Goal: Navigation & Orientation: Find specific page/section

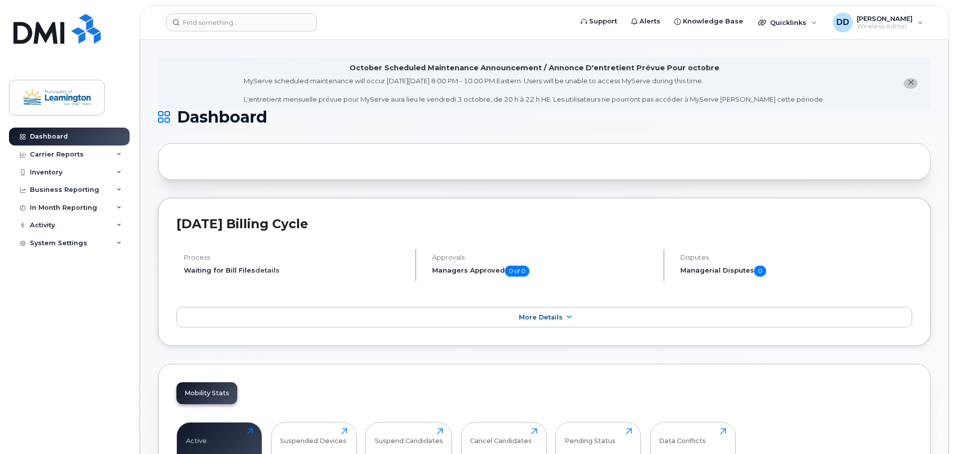
click at [261, 274] on link "details" at bounding box center [267, 270] width 24 height 8
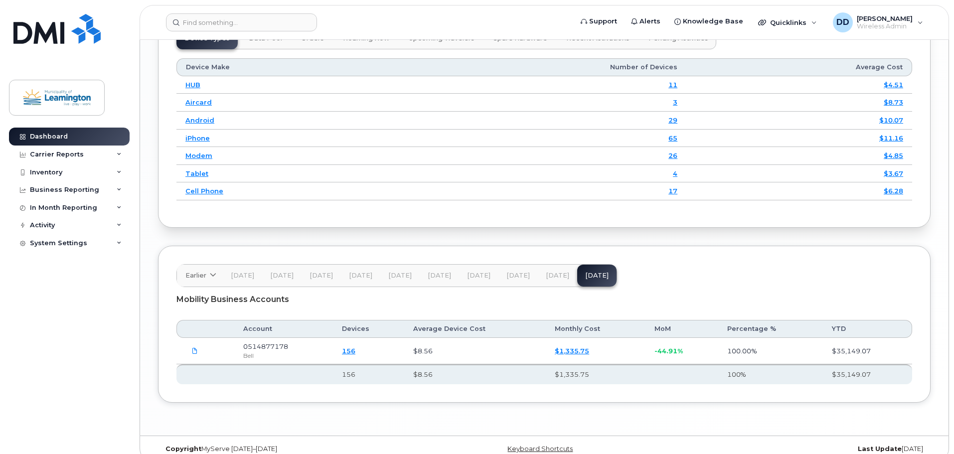
scroll to position [1435, 0]
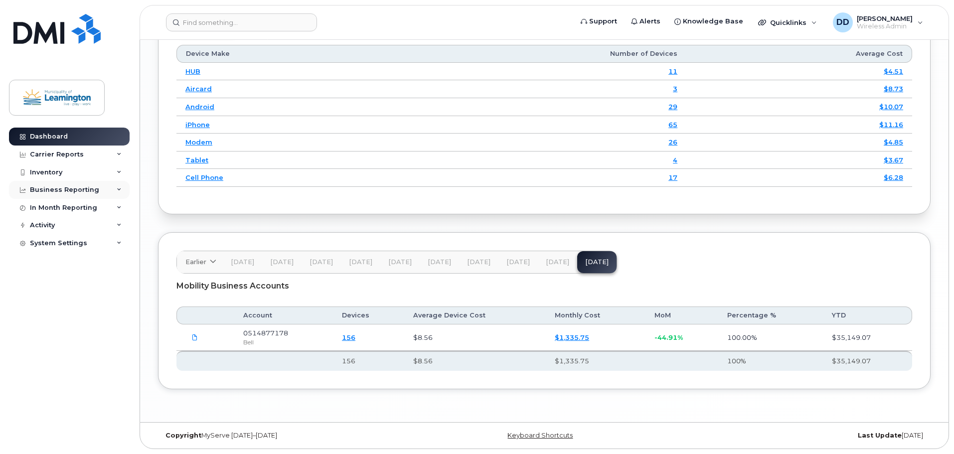
click at [121, 189] on icon at bounding box center [119, 189] width 5 height 5
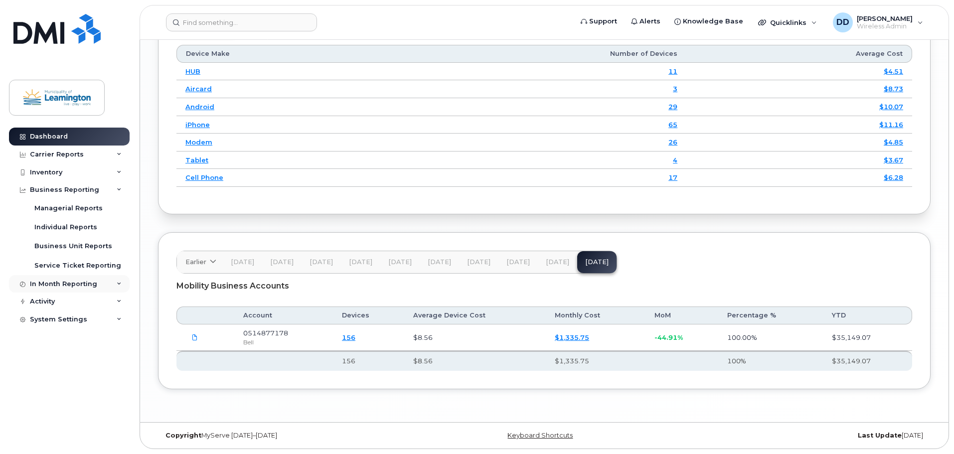
click at [118, 282] on icon at bounding box center [119, 284] width 5 height 5
click at [552, 264] on span "[DATE]" at bounding box center [557, 262] width 23 height 8
click at [588, 259] on span "[DATE]" at bounding box center [596, 262] width 23 height 8
click at [102, 280] on div "In Month Reporting" at bounding box center [69, 284] width 121 height 18
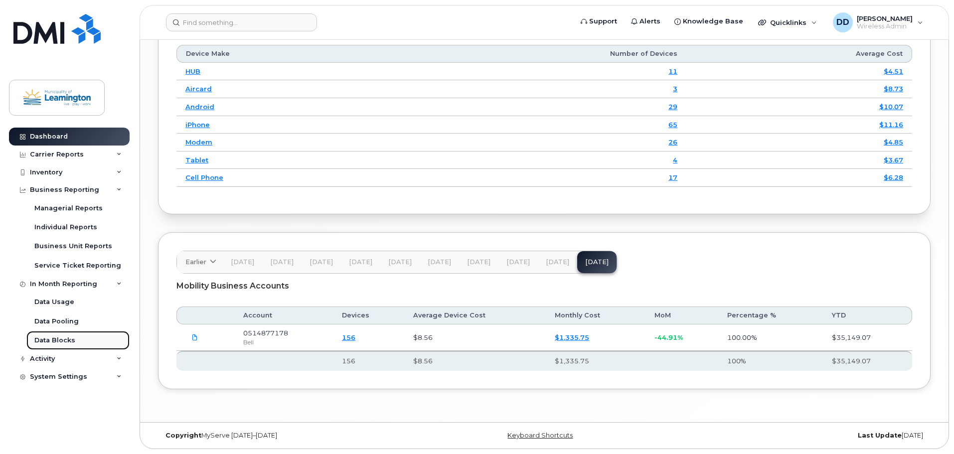
click at [50, 343] on div "Data Blocks" at bounding box center [54, 340] width 41 height 9
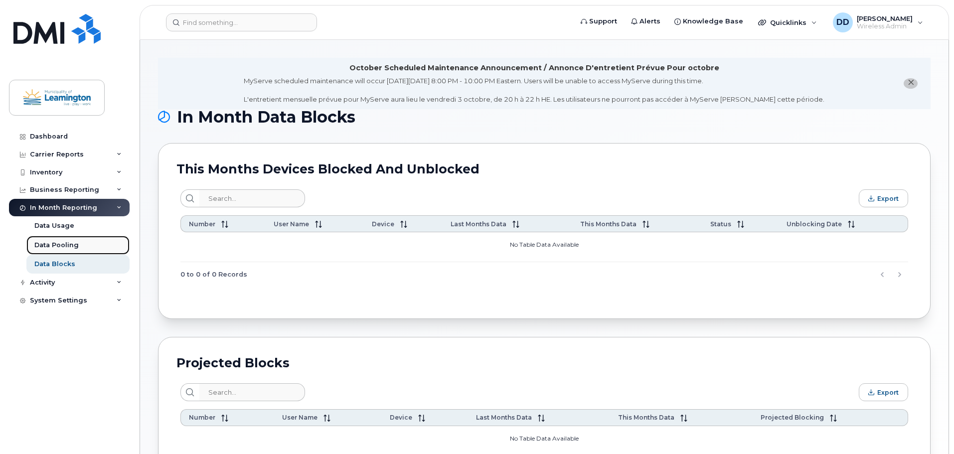
click at [54, 245] on div "Data Pooling" at bounding box center [56, 245] width 44 height 9
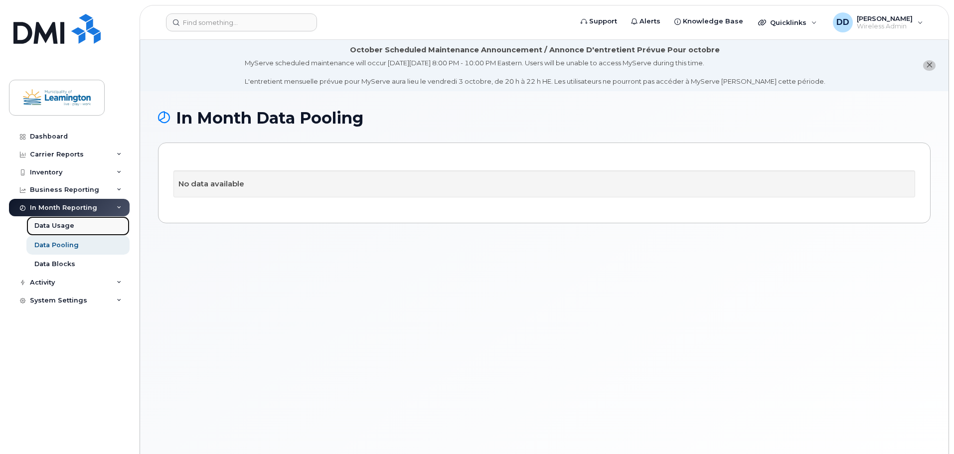
click at [61, 223] on div "Data Usage" at bounding box center [54, 225] width 40 height 9
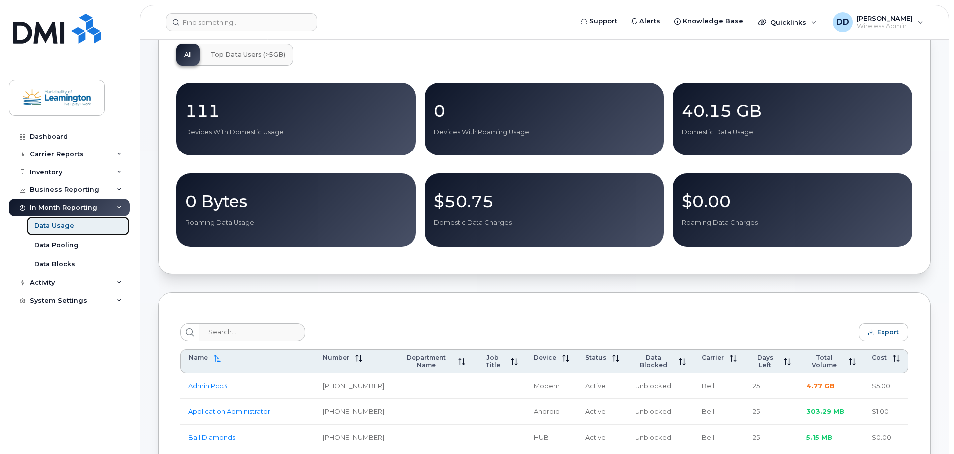
scroll to position [249, 0]
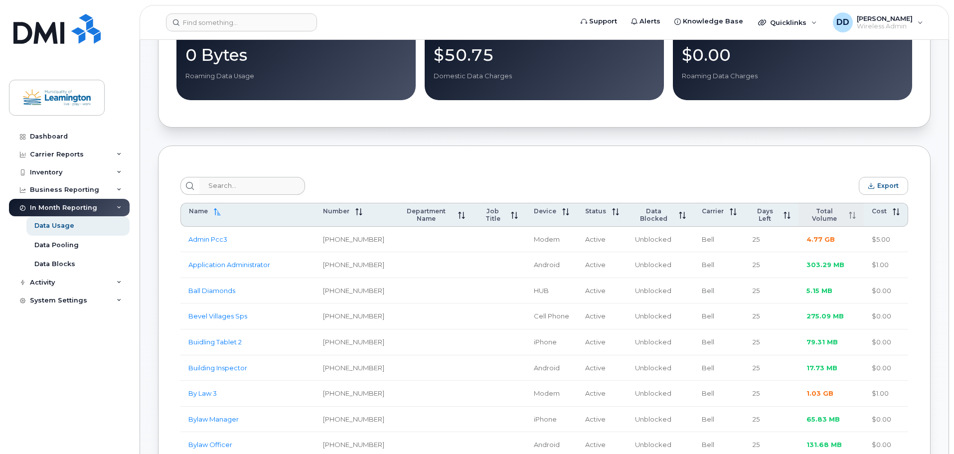
click at [836, 212] on span "Total Volume" at bounding box center [825, 214] width 36 height 15
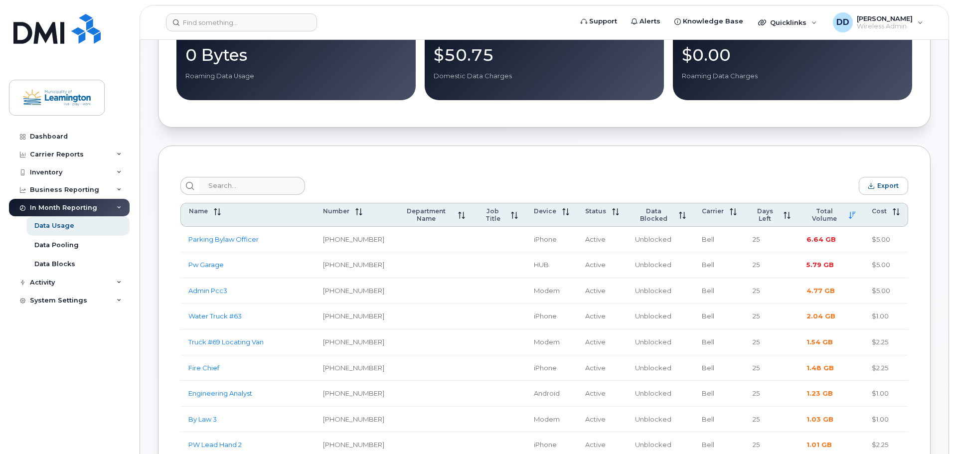
click at [115, 208] on div "In Month Reporting" at bounding box center [69, 208] width 121 height 18
click at [118, 189] on icon at bounding box center [119, 189] width 5 height 5
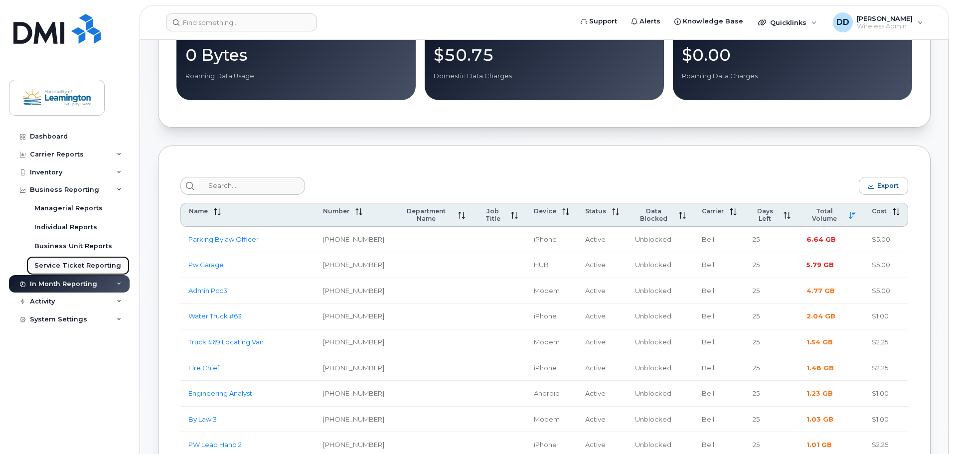
click at [70, 264] on div "Service Ticket Reporting" at bounding box center [77, 265] width 87 height 9
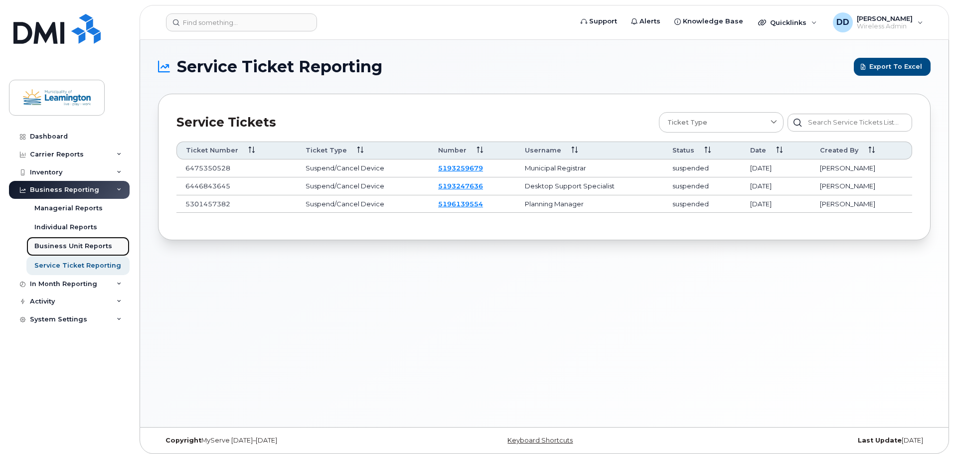
click at [75, 245] on div "Business Unit Reports" at bounding box center [73, 246] width 78 height 9
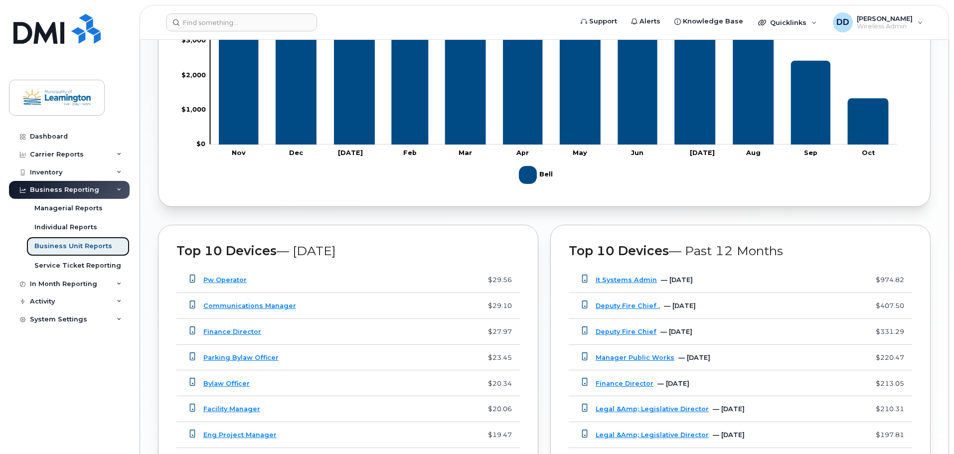
scroll to position [648, 0]
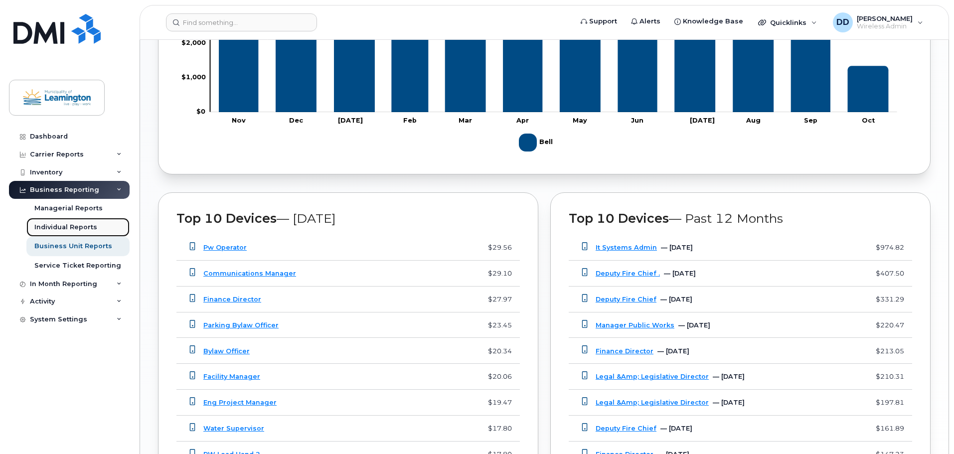
click at [67, 226] on div "Individual Reports" at bounding box center [65, 227] width 63 height 9
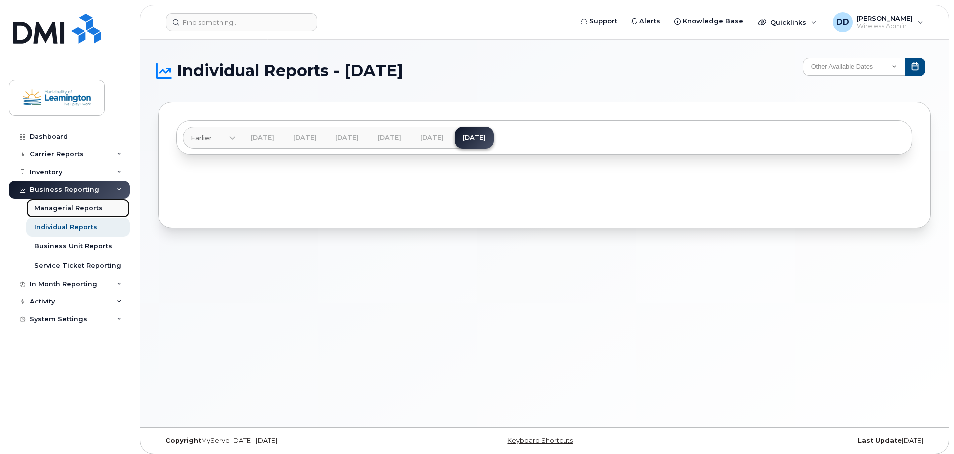
click at [70, 206] on div "Managerial Reports" at bounding box center [68, 208] width 68 height 9
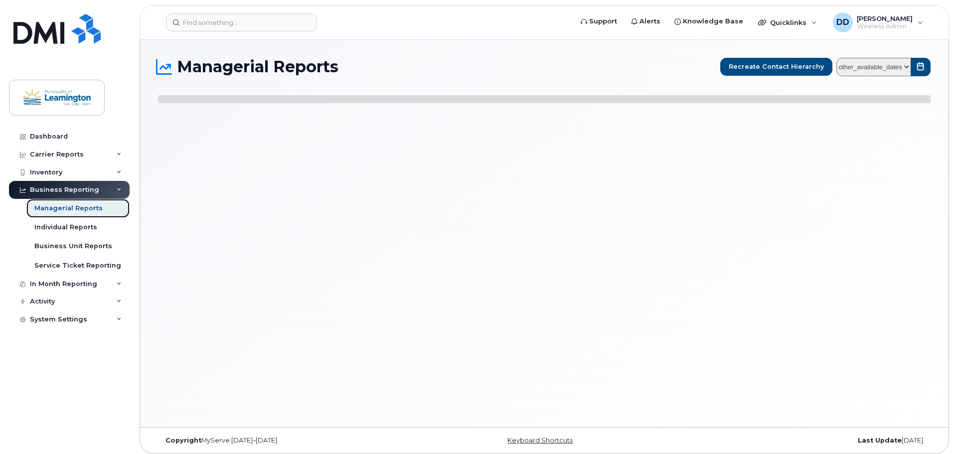
select select
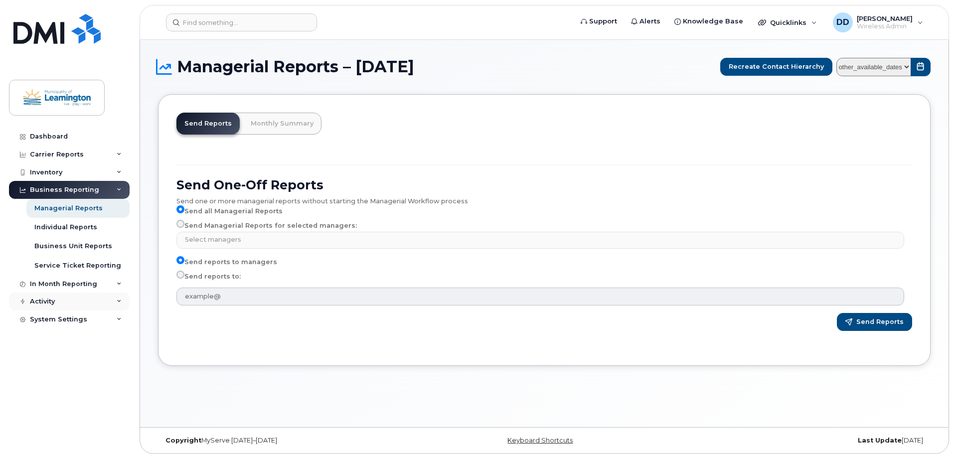
click at [123, 301] on div "Activity" at bounding box center [69, 302] width 121 height 18
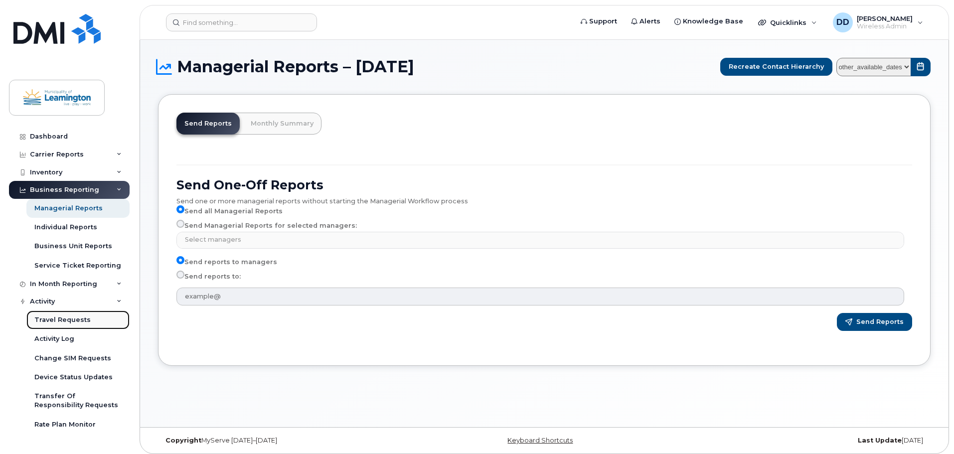
click at [78, 319] on div "Travel Requests" at bounding box center [62, 320] width 56 height 9
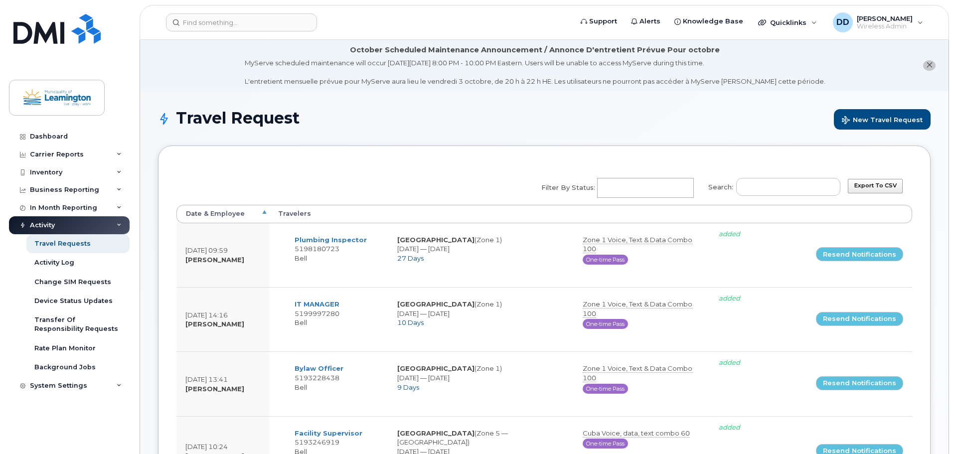
select select
click at [265, 210] on th "Date & Employee" at bounding box center [222, 214] width 93 height 18
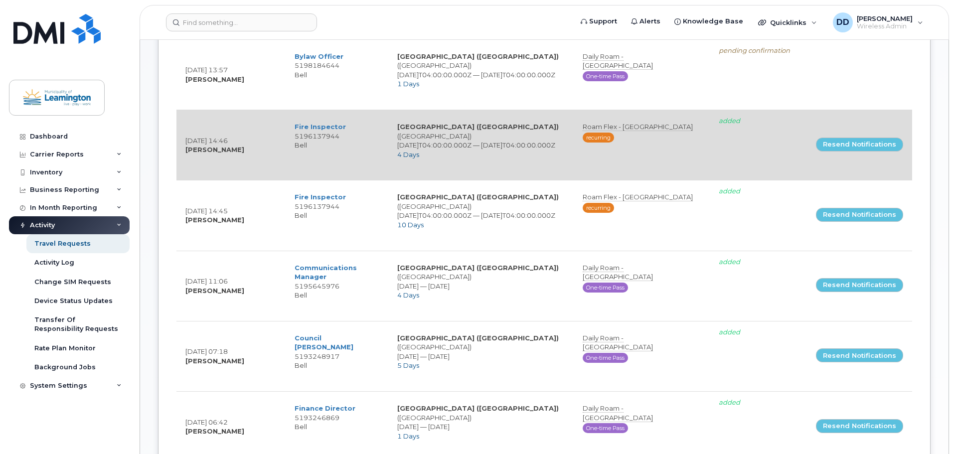
scroll to position [249, 0]
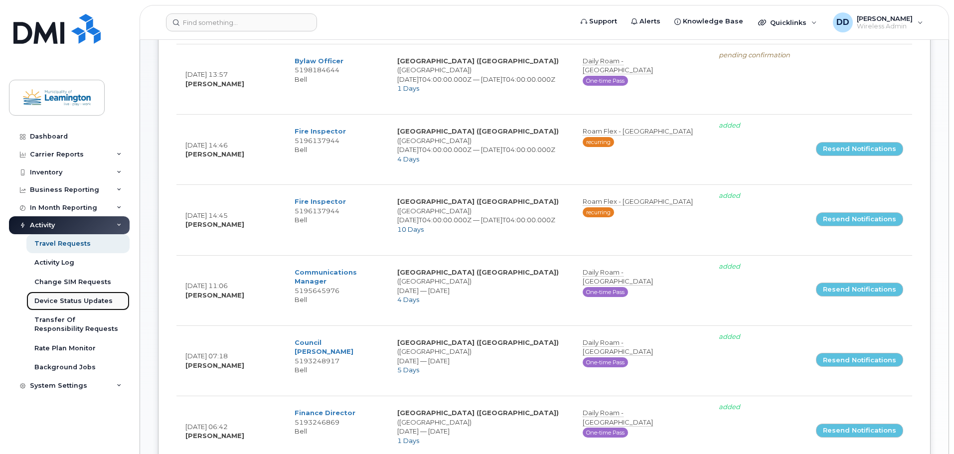
click at [64, 303] on div "Device Status Updates" at bounding box center [73, 301] width 78 height 9
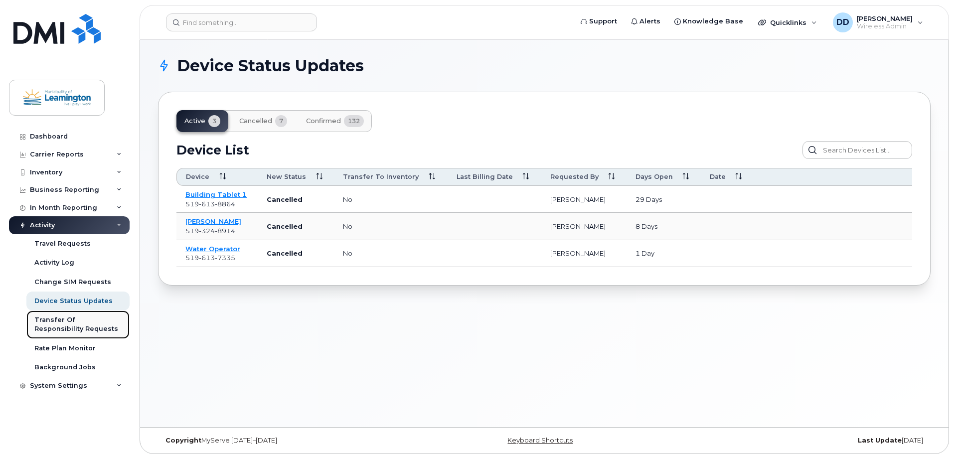
click at [72, 322] on div "Transfer Of Responsibility Requests" at bounding box center [77, 325] width 87 height 18
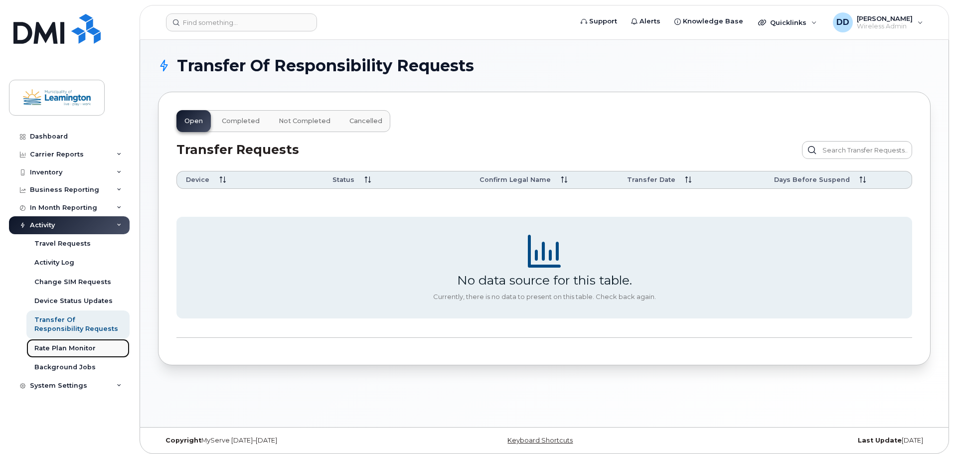
click at [64, 348] on div "Rate Plan Monitor" at bounding box center [64, 348] width 61 height 9
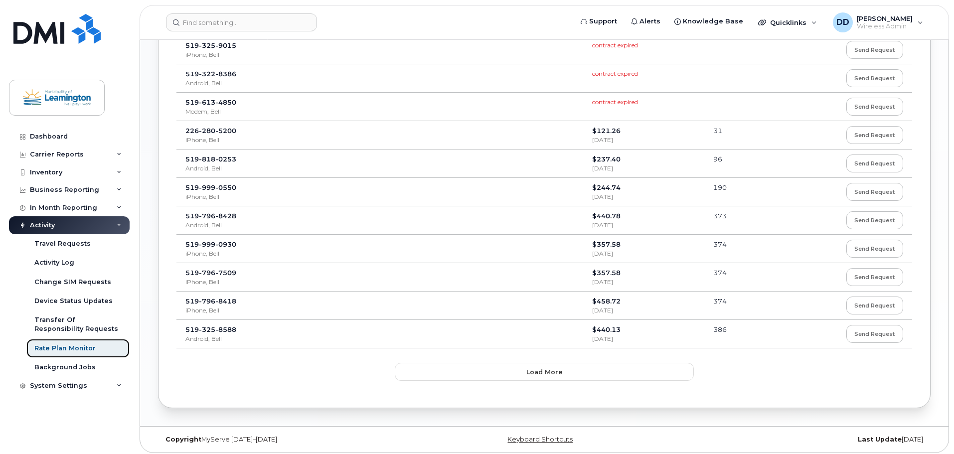
scroll to position [552, 0]
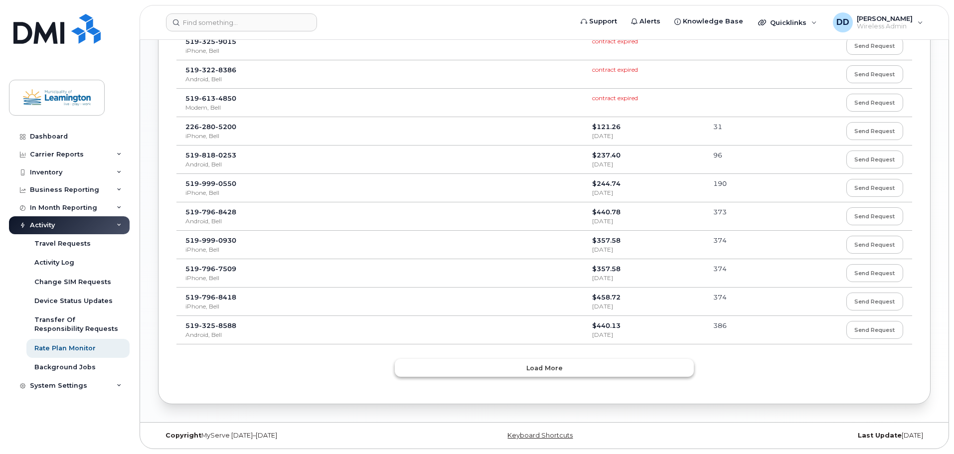
click at [546, 369] on span "Load more" at bounding box center [544, 367] width 36 height 9
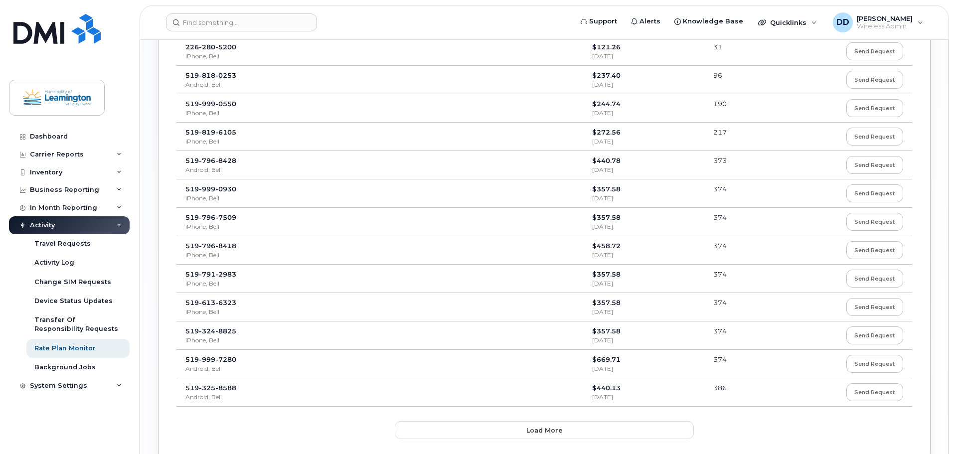
scroll to position [1263, 0]
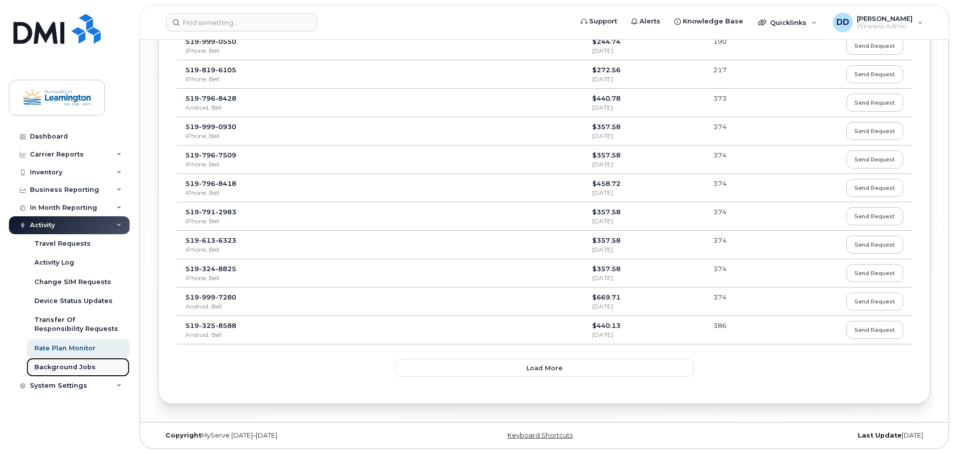
click at [59, 367] on div "Background Jobs" at bounding box center [64, 367] width 61 height 9
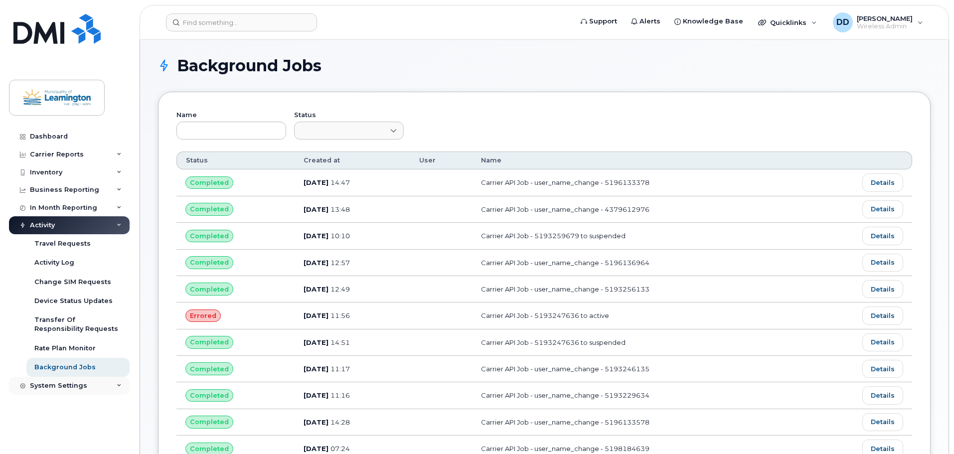
click at [116, 382] on div "System Settings" at bounding box center [69, 386] width 121 height 18
click at [80, 405] on div "Accounting Codes" at bounding box center [66, 404] width 65 height 9
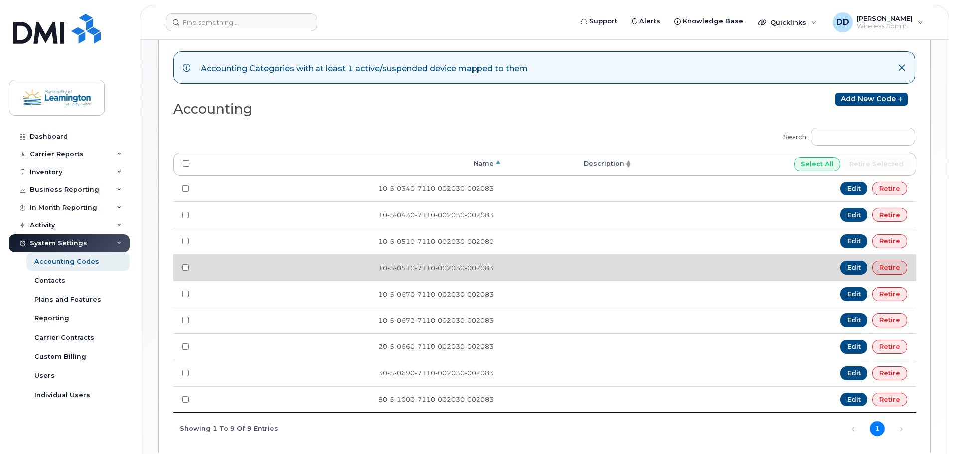
scroll to position [256, 0]
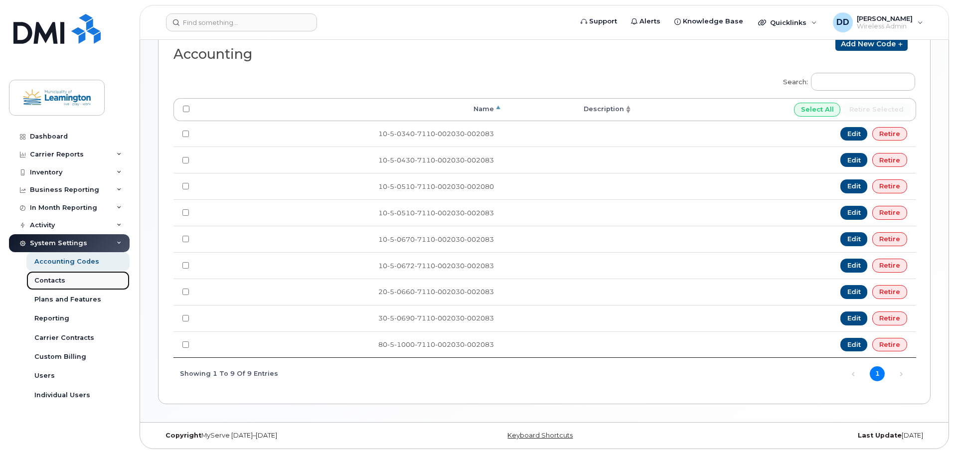
click at [51, 279] on div "Contacts" at bounding box center [49, 280] width 31 height 9
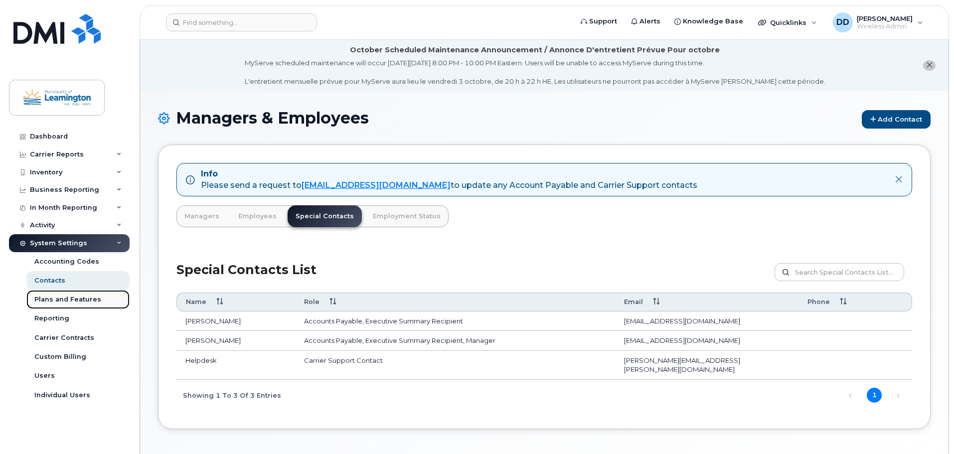
click at [66, 299] on div "Plans and Features" at bounding box center [67, 299] width 67 height 9
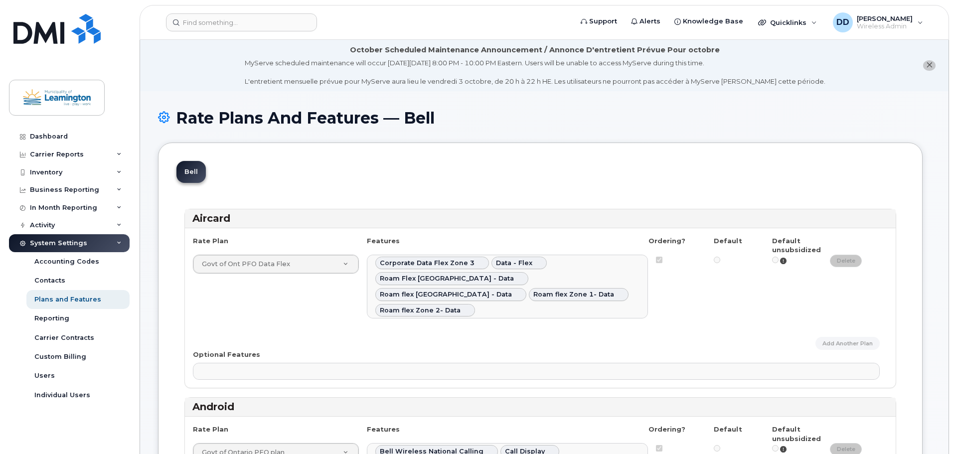
select select
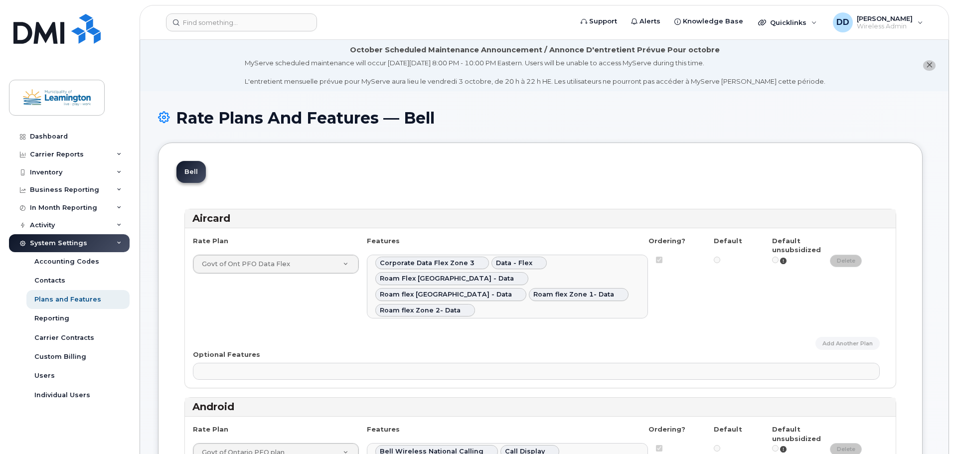
select select
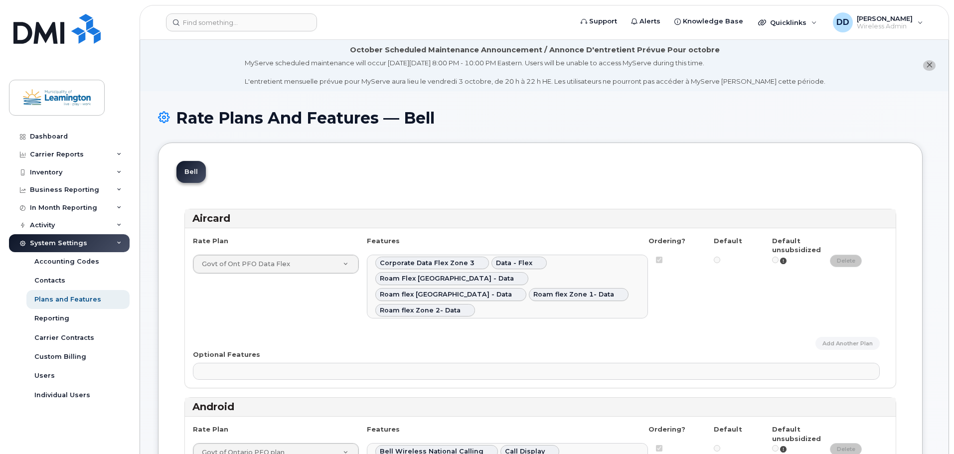
select select
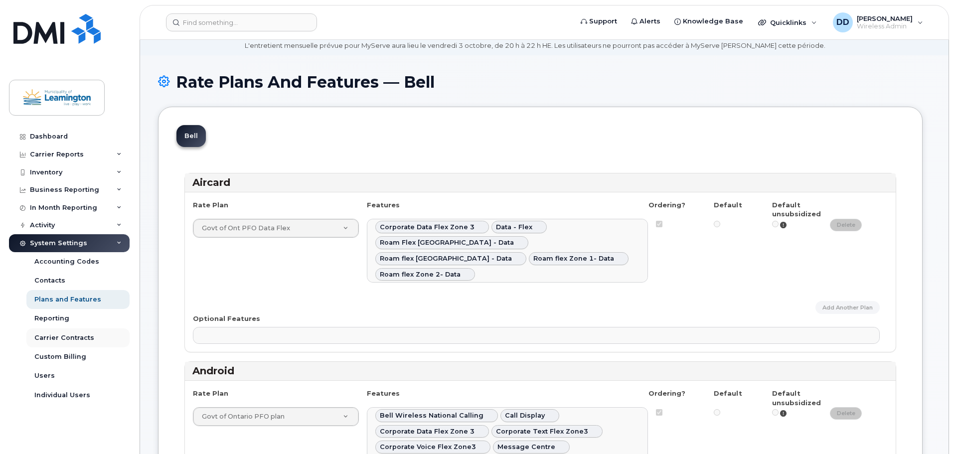
scroll to position [50, 0]
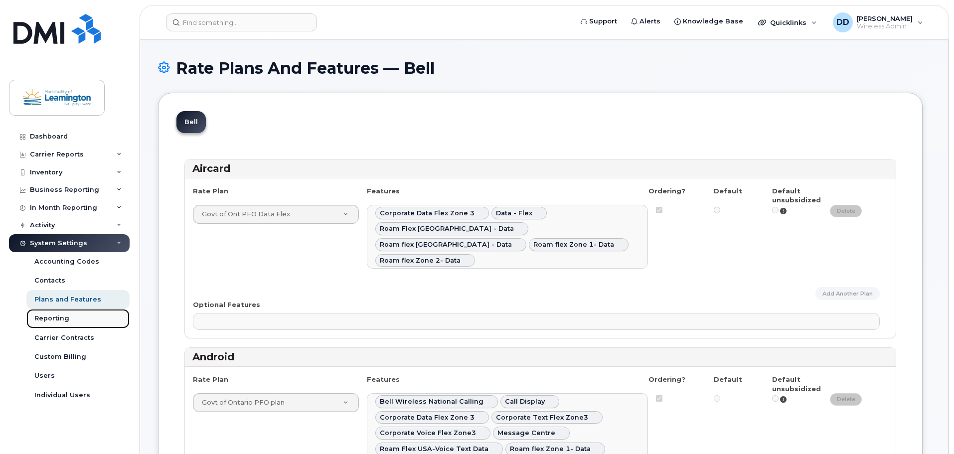
click at [46, 316] on div "Reporting" at bounding box center [51, 318] width 35 height 9
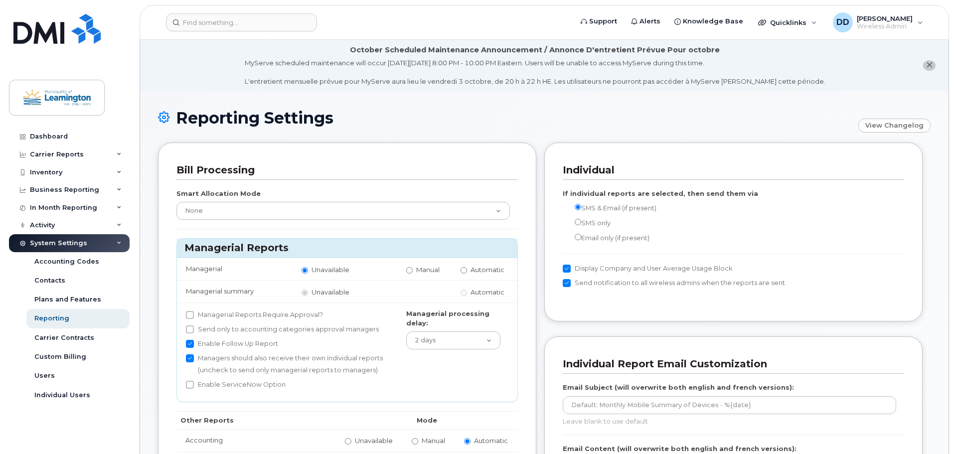
click at [234, 202] on div "Smart Allocation Mode None Within Plan" at bounding box center [347, 204] width 342 height 31
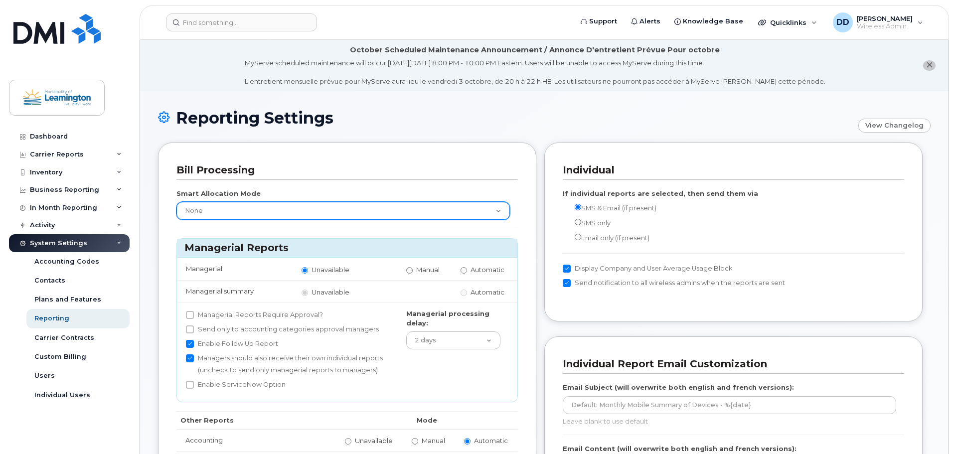
click at [232, 205] on select "None Within Plan" at bounding box center [343, 211] width 334 height 18
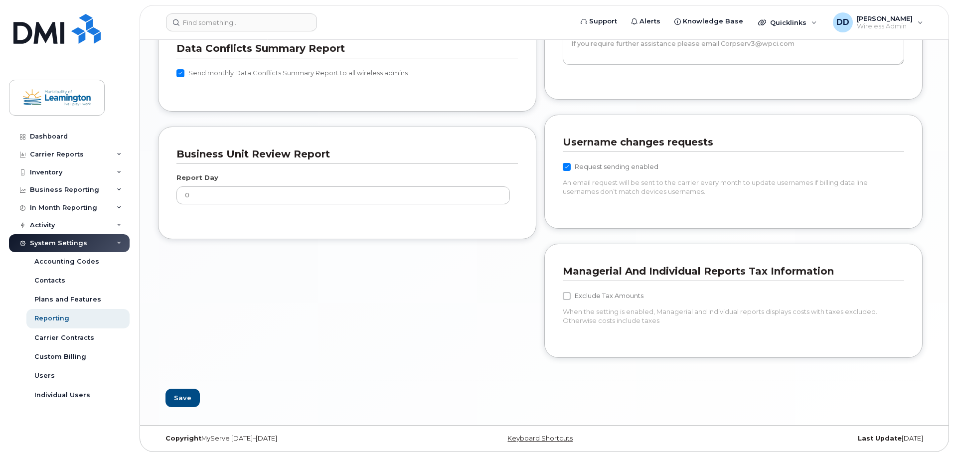
scroll to position [900, 0]
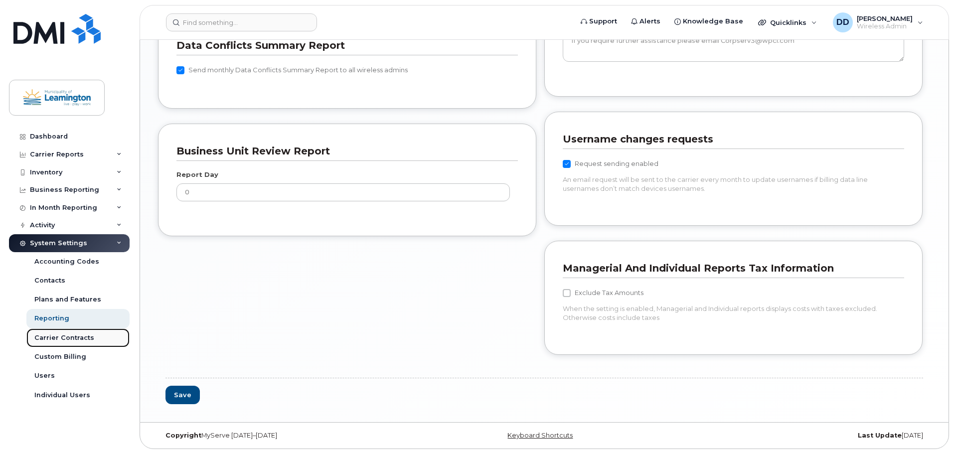
click at [63, 341] on div "Carrier Contracts" at bounding box center [64, 338] width 60 height 9
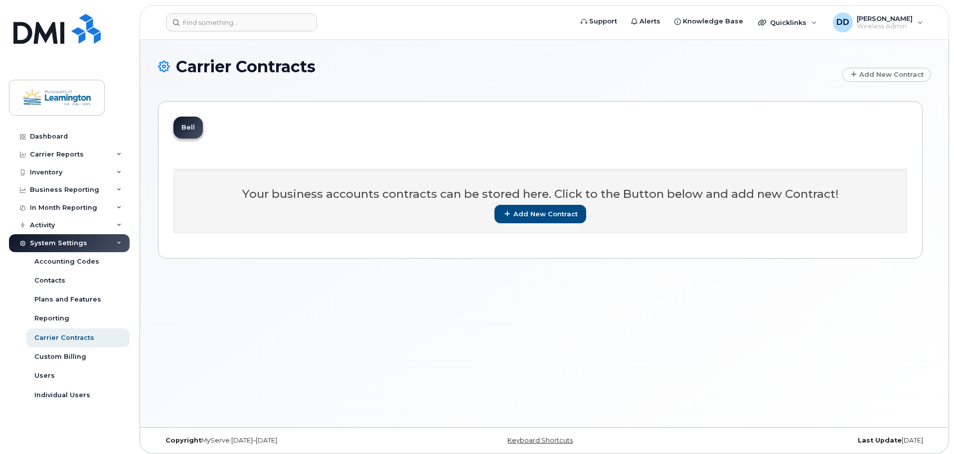
scroll to position [5, 0]
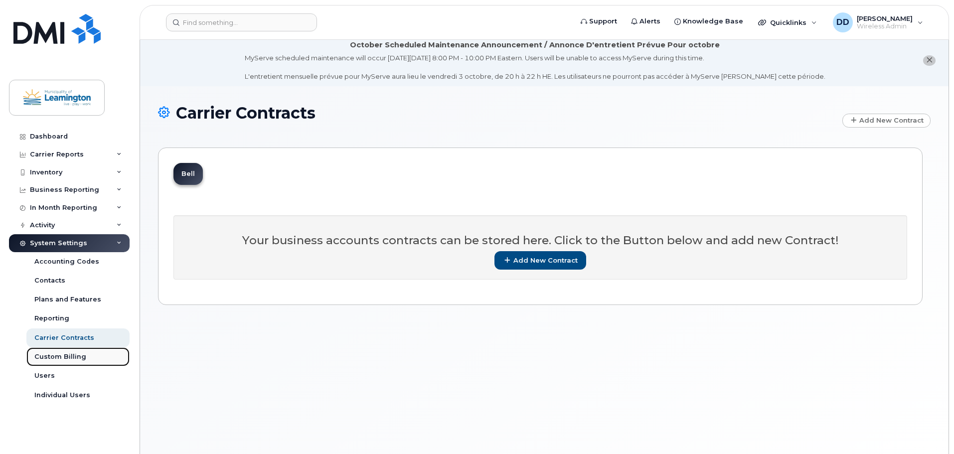
click at [57, 356] on div "Custom Billing" at bounding box center [60, 356] width 52 height 9
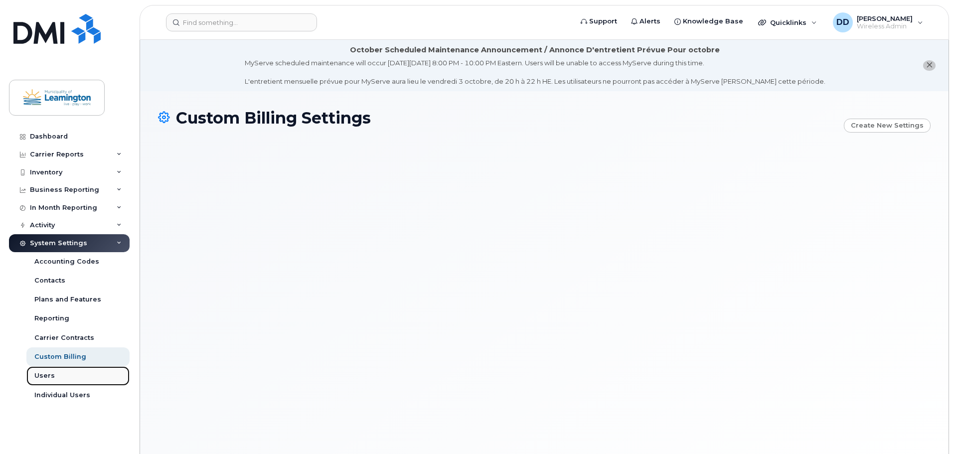
click at [47, 378] on div "Users" at bounding box center [44, 375] width 20 height 9
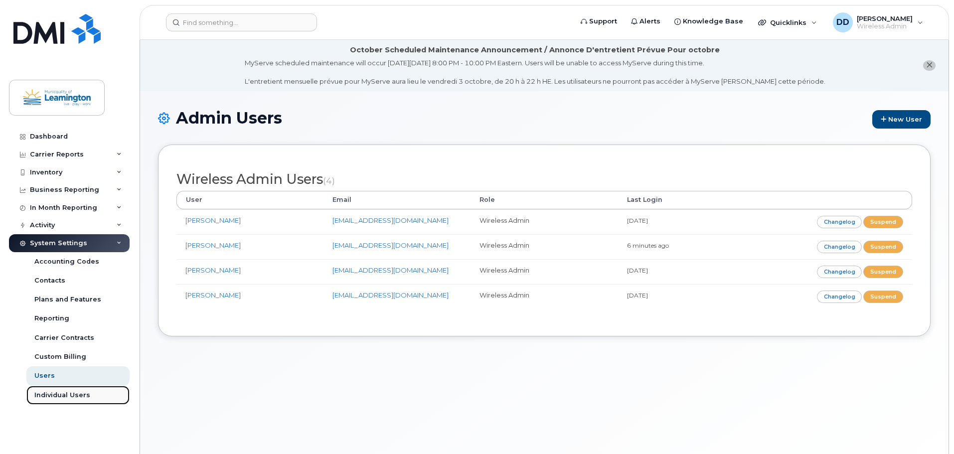
click at [60, 396] on div "Individual Users" at bounding box center [62, 395] width 56 height 9
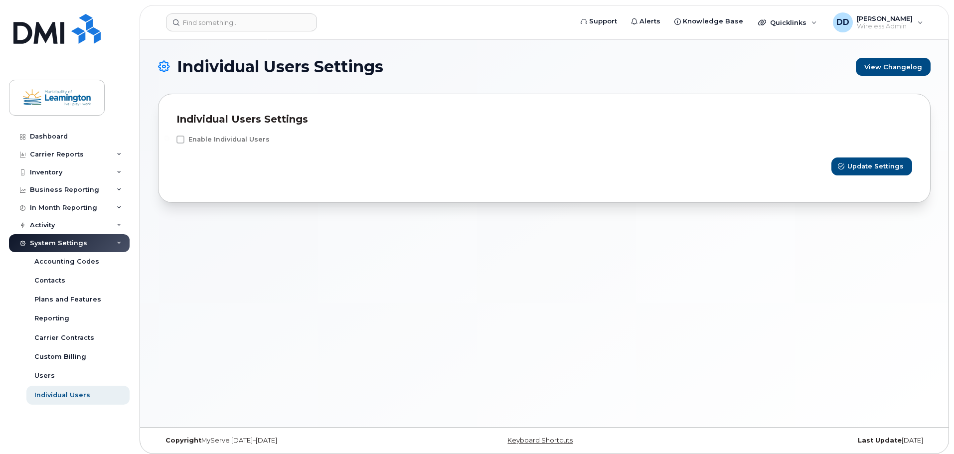
click at [124, 243] on div "System Settings" at bounding box center [69, 243] width 121 height 18
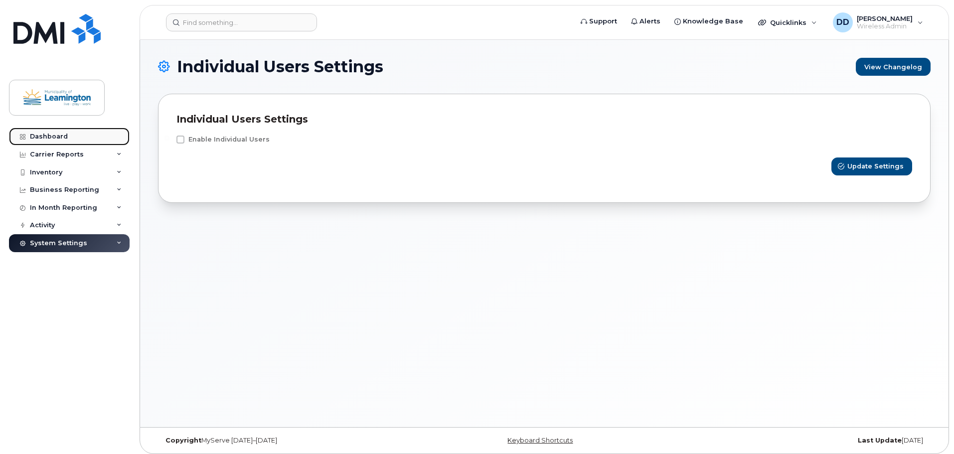
click at [39, 130] on link "Dashboard" at bounding box center [69, 137] width 121 height 18
